Goal: Book appointment/travel/reservation

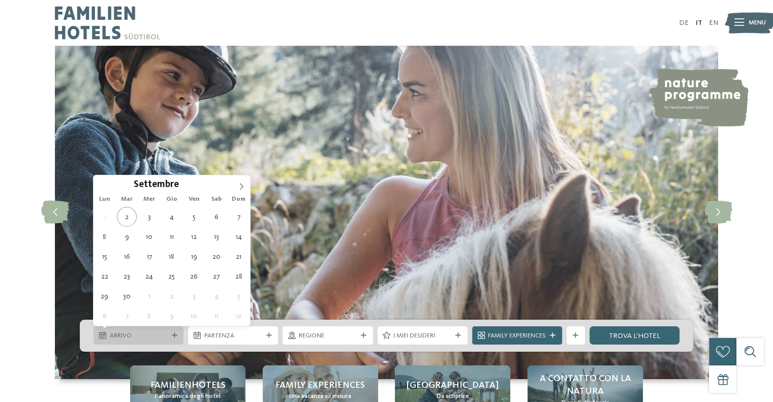
click at [155, 332] on span "Arrivo" at bounding box center [139, 335] width 58 height 9
type div "20.09.2025"
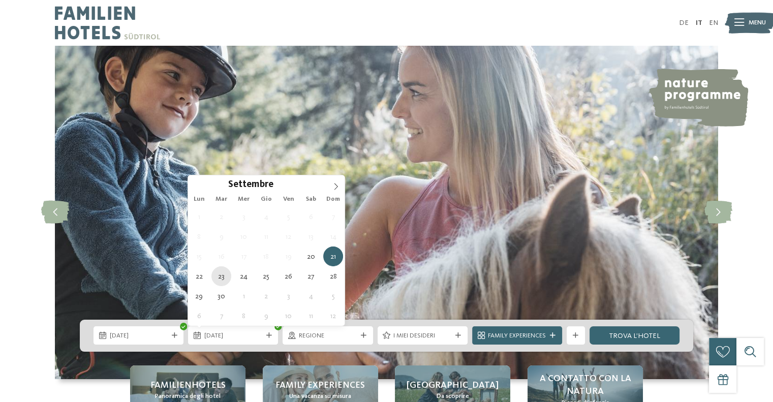
type div "23.09.2025"
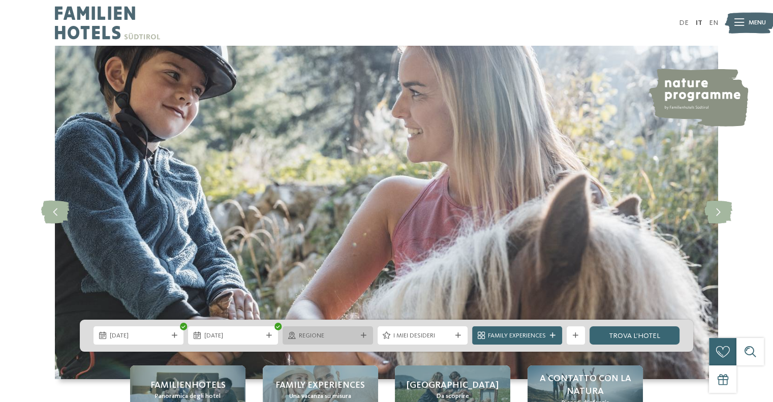
click at [336, 342] on div "Regione" at bounding box center [328, 335] width 90 height 18
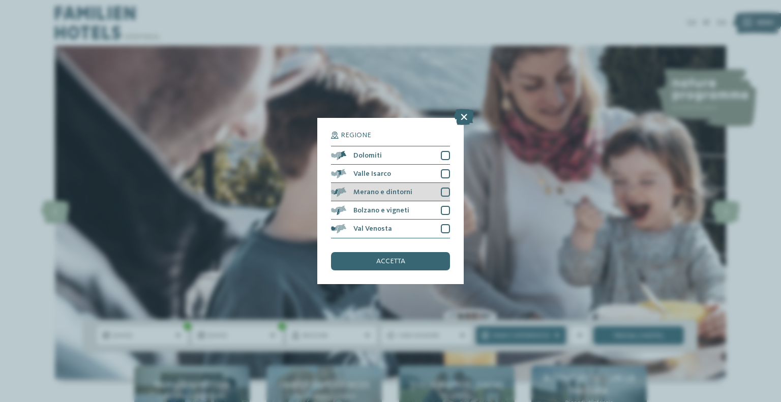
click at [445, 193] on div at bounding box center [445, 192] width 9 height 9
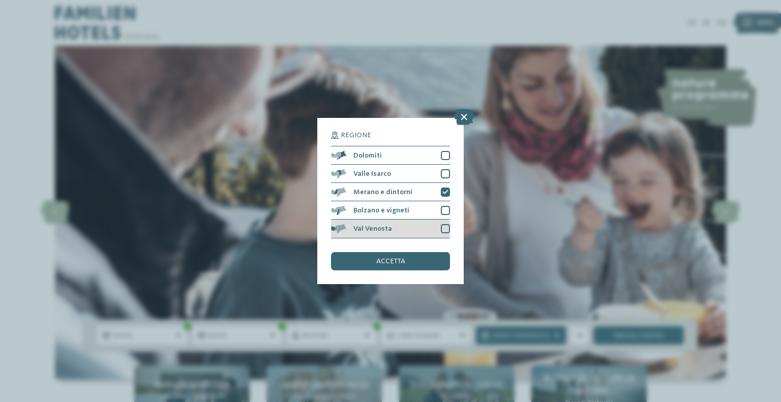
drag, startPoint x: 445, startPoint y: 211, endPoint x: 444, endPoint y: 220, distance: 9.3
click at [445, 212] on div at bounding box center [445, 210] width 9 height 9
click at [443, 228] on div at bounding box center [445, 228] width 9 height 9
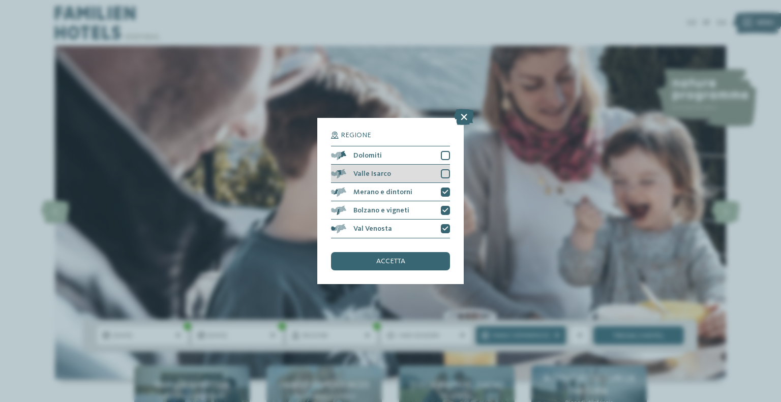
click at [446, 174] on div at bounding box center [445, 173] width 9 height 9
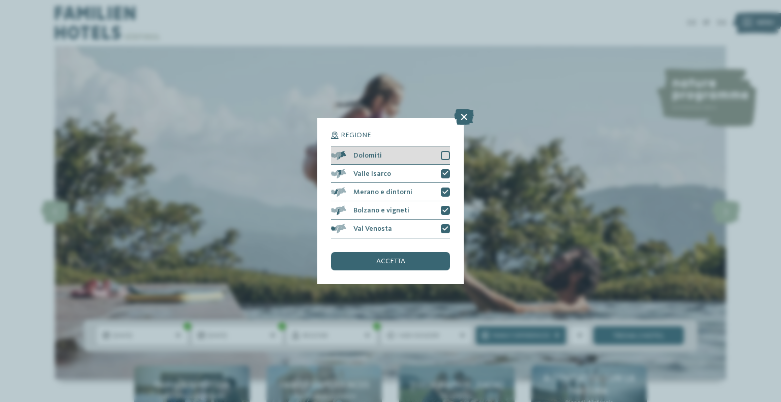
click at [445, 160] on div at bounding box center [445, 155] width 9 height 9
click at [412, 258] on div "accetta" at bounding box center [390, 261] width 119 height 18
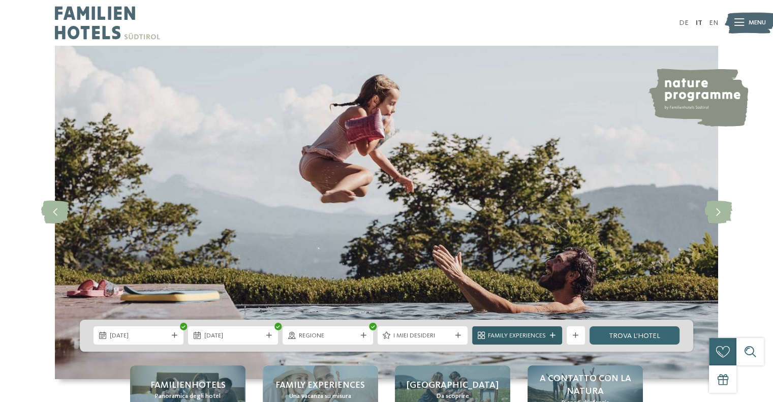
click at [517, 336] on span "Family Experiences" at bounding box center [517, 335] width 58 height 9
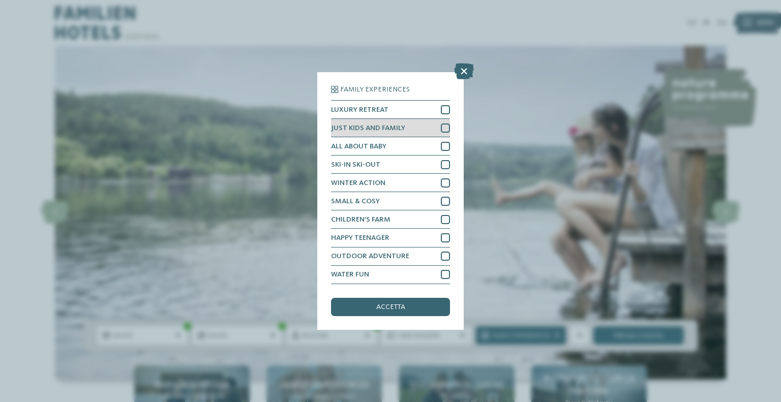
click at [447, 132] on div at bounding box center [445, 127] width 9 height 9
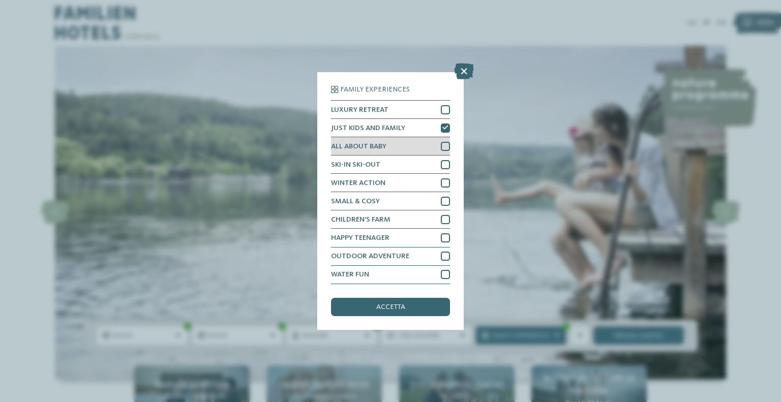
click at [447, 144] on div at bounding box center [445, 146] width 9 height 9
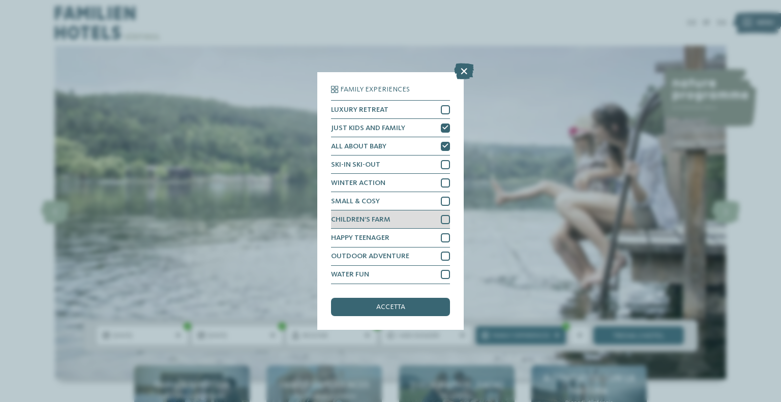
click at [443, 223] on div at bounding box center [445, 219] width 9 height 9
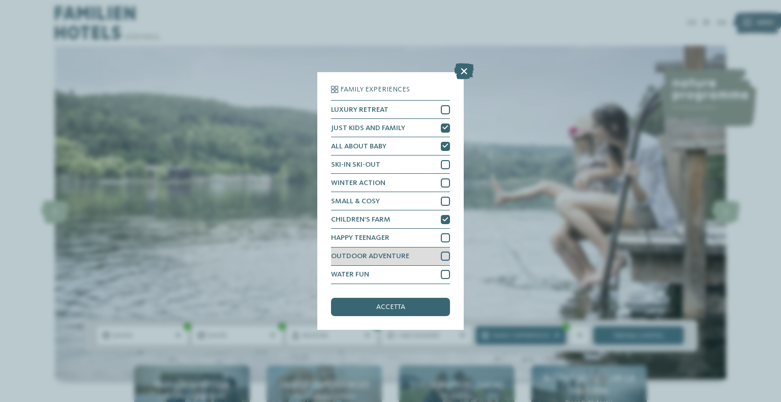
click at [445, 258] on div at bounding box center [445, 256] width 9 height 9
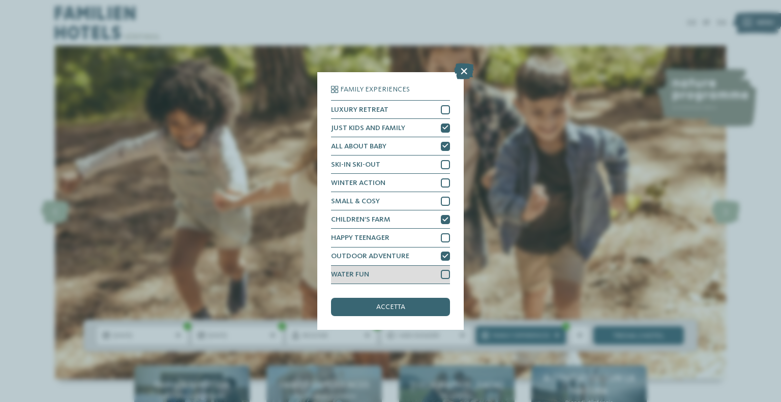
click at [449, 276] on div at bounding box center [445, 274] width 9 height 9
click at [432, 307] on div "accetta" at bounding box center [390, 307] width 119 height 18
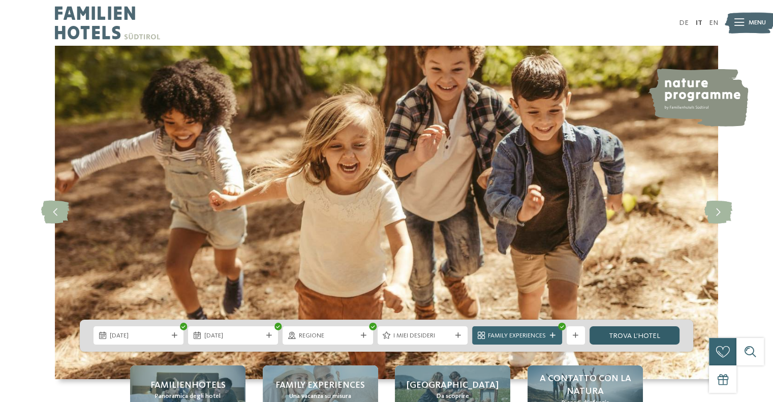
click at [646, 339] on link "trova l’hotel" at bounding box center [634, 335] width 90 height 18
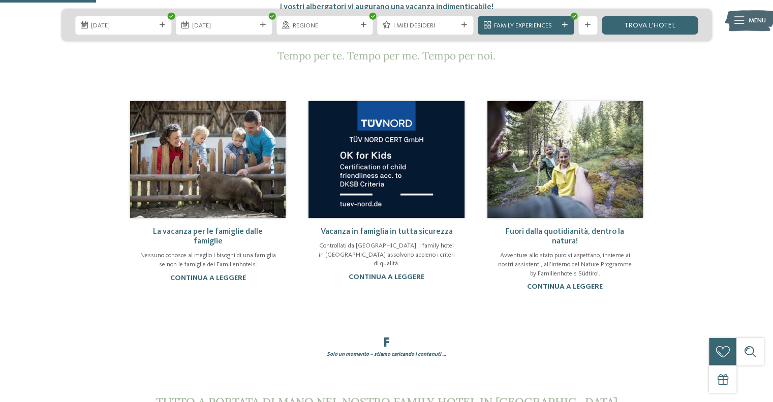
scroll to position [610, 0]
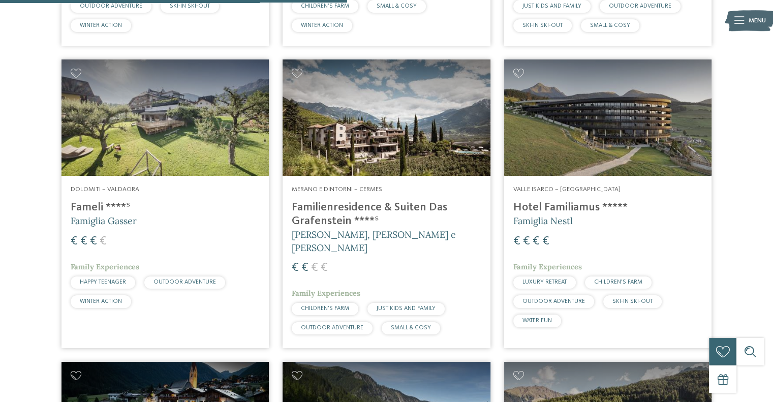
scroll to position [1167, 0]
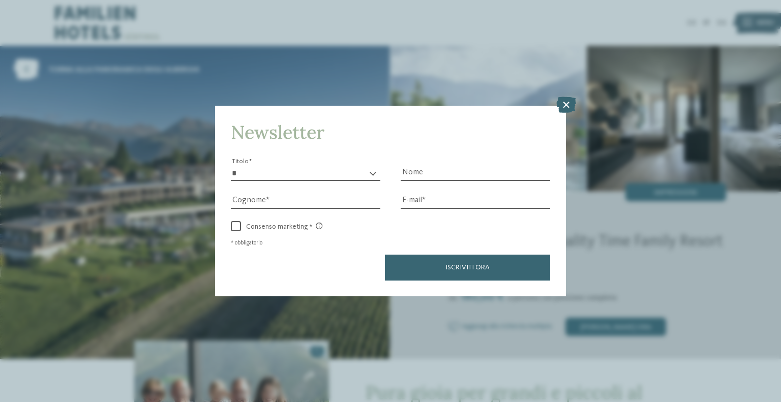
click at [483, 63] on div "Newsletter * ****** ******* ******** ****** Titolo Nome Cognome Fax" at bounding box center [390, 201] width 781 height 402
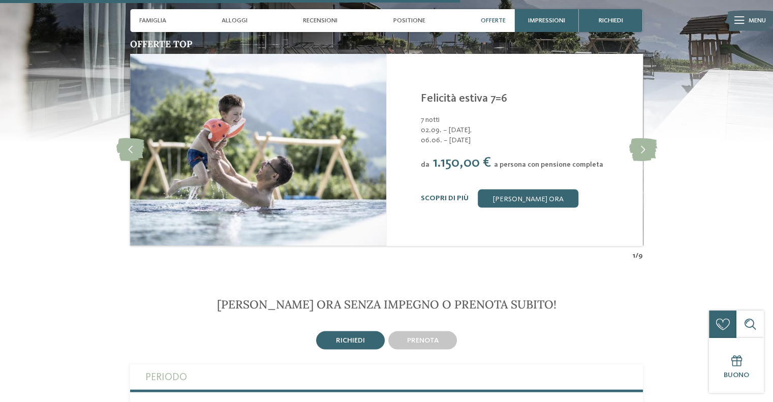
scroll to position [2083, 0]
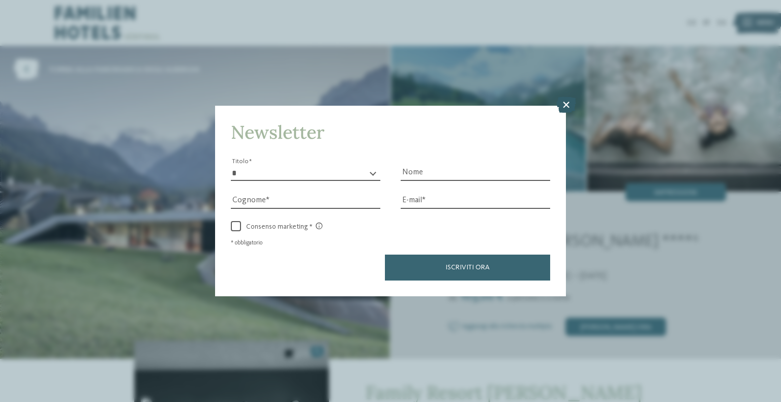
click at [569, 105] on icon at bounding box center [566, 105] width 20 height 16
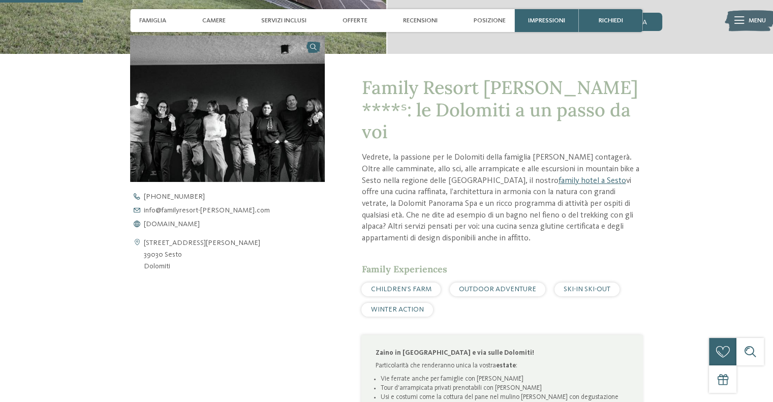
scroll to position [305, 0]
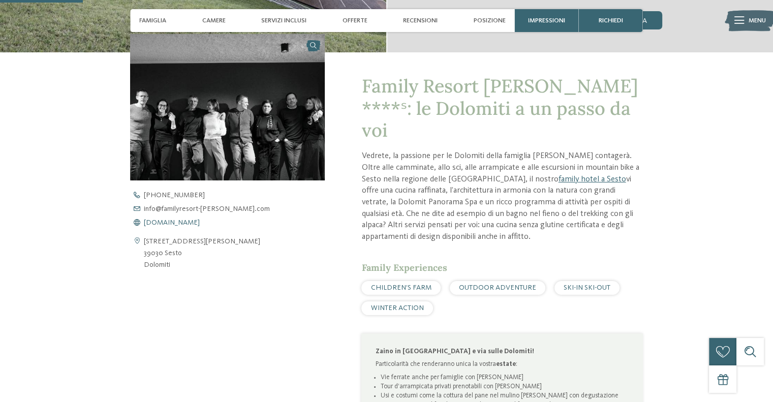
click at [171, 226] on span "[DOMAIN_NAME]" at bounding box center [172, 222] width 56 height 7
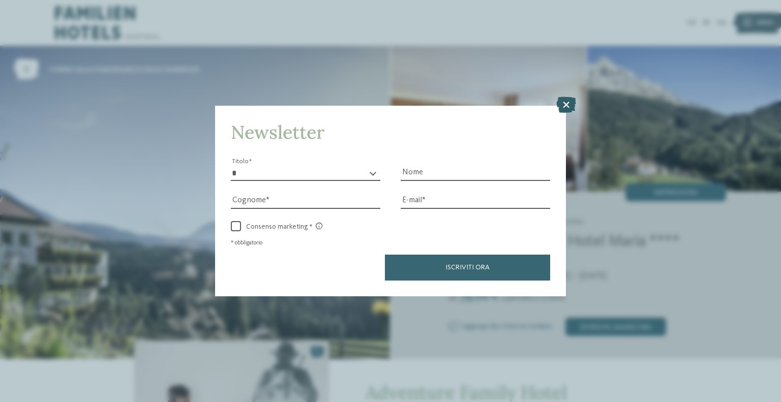
click at [566, 104] on icon at bounding box center [566, 105] width 20 height 16
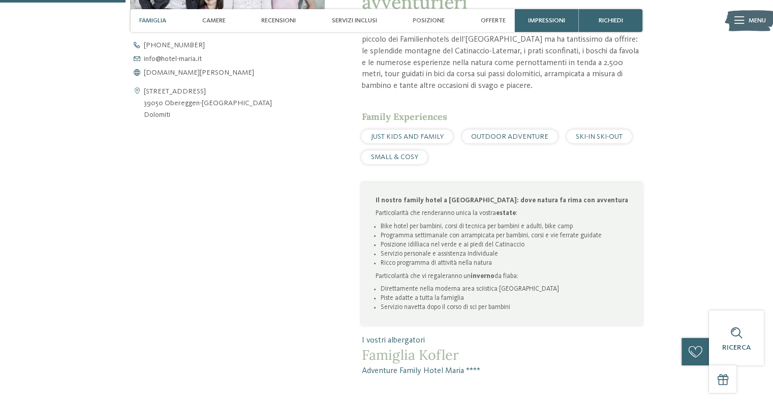
scroll to position [407, 0]
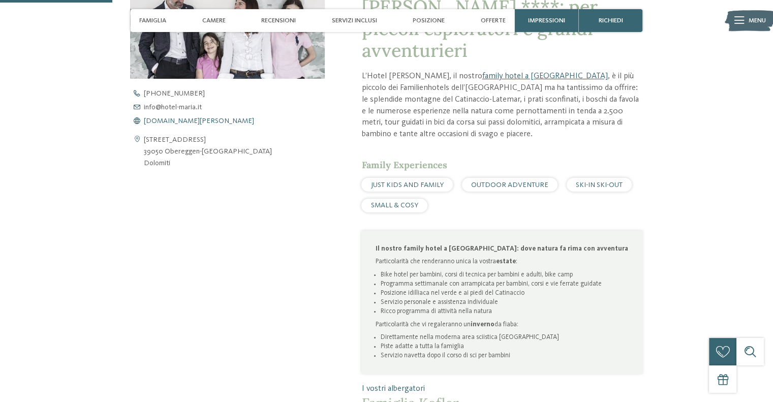
click at [190, 123] on span "www.hotel-maria.it" at bounding box center [199, 120] width 110 height 7
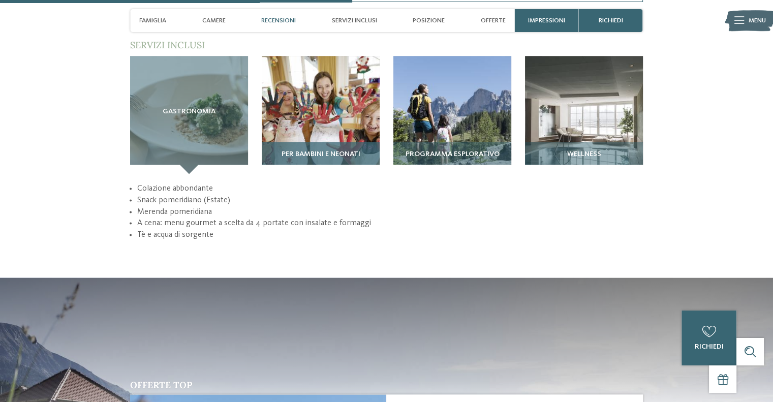
scroll to position [1270, 0]
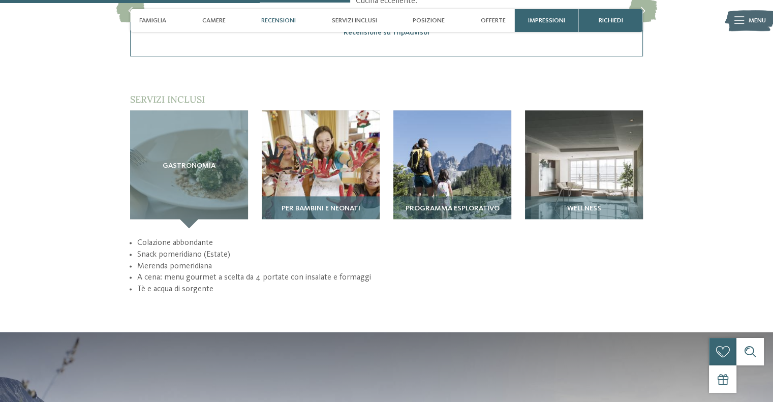
click at [291, 116] on img at bounding box center [321, 169] width 118 height 118
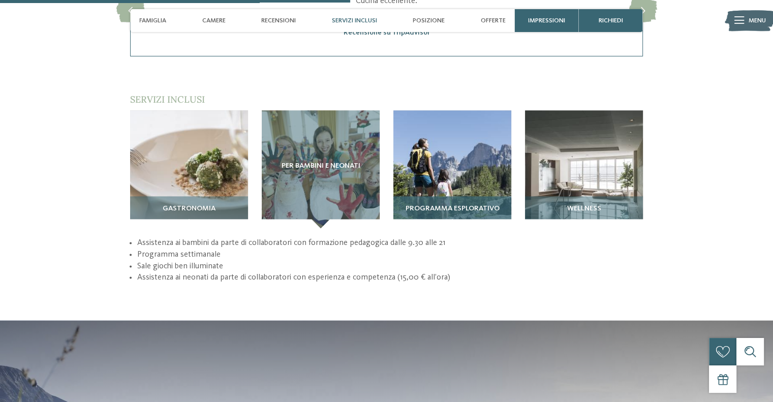
click at [414, 135] on img at bounding box center [452, 169] width 118 height 118
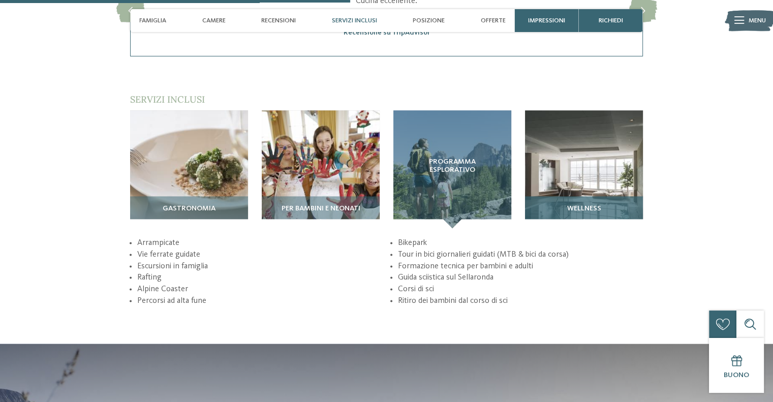
click at [581, 140] on img at bounding box center [584, 169] width 118 height 118
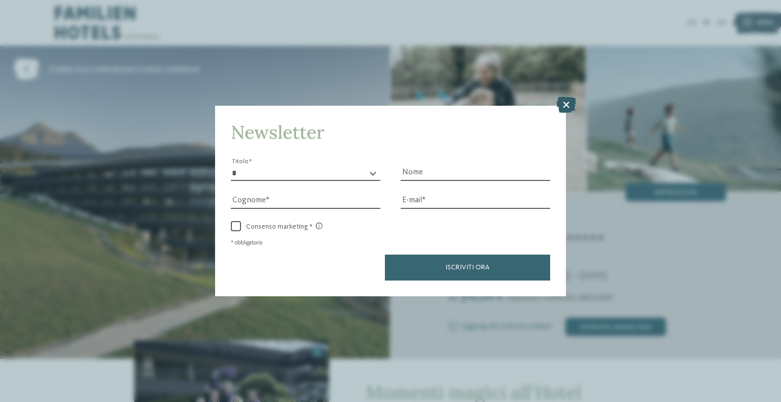
click at [572, 103] on icon at bounding box center [566, 105] width 20 height 16
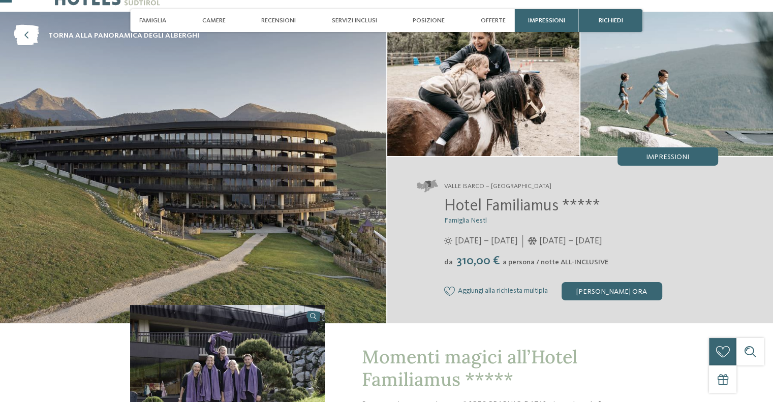
scroll to position [51, 0]
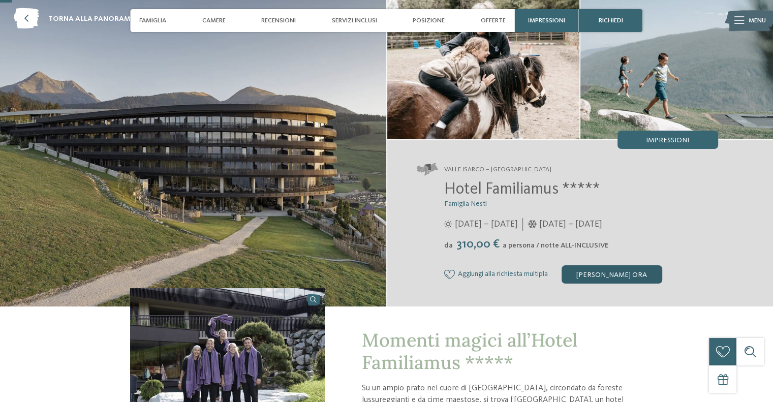
click at [608, 277] on div "[PERSON_NAME] ora" at bounding box center [612, 274] width 101 height 18
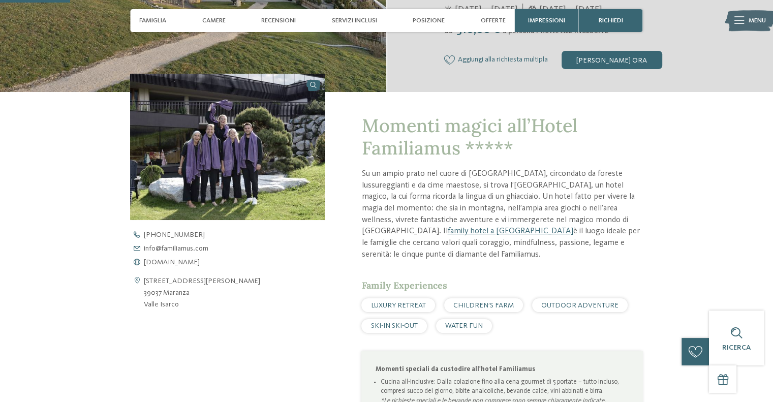
scroll to position [250, 0]
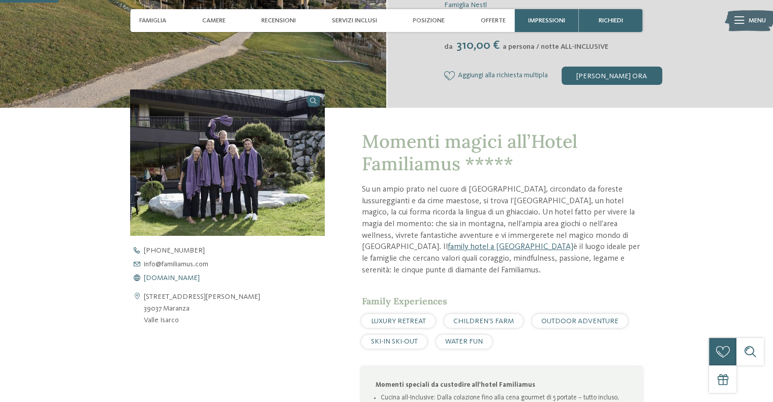
click at [200, 282] on span "www.familiamus.com" at bounding box center [172, 277] width 56 height 7
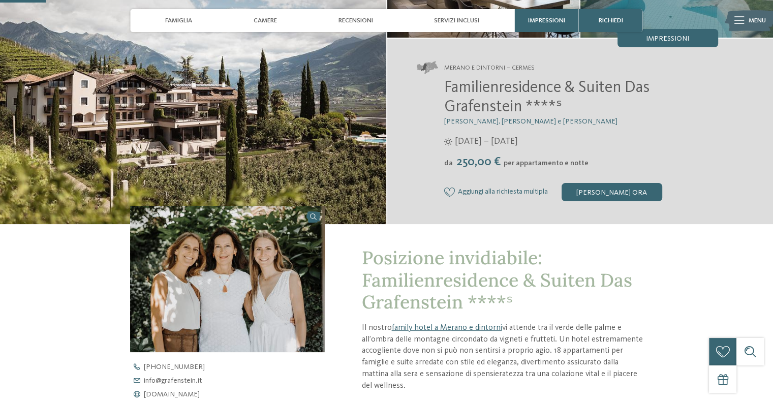
scroll to position [203, 0]
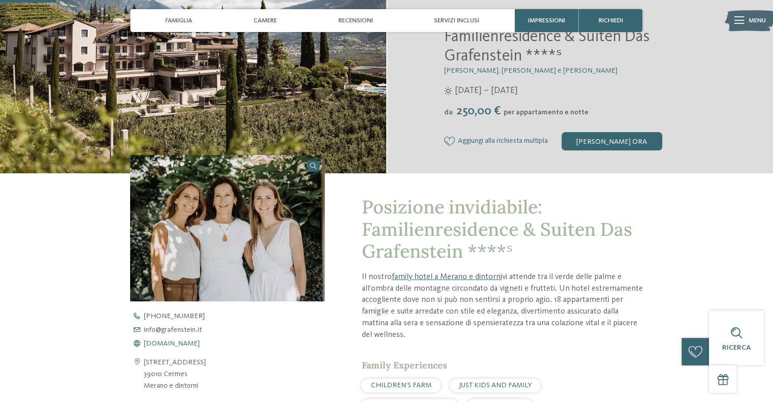
click at [182, 343] on span "[DOMAIN_NAME]" at bounding box center [172, 343] width 56 height 7
